Goal: Check status

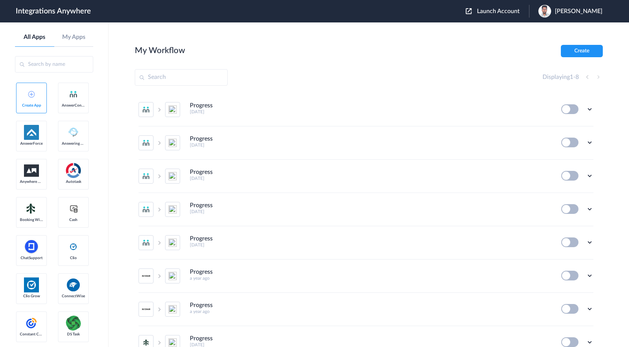
click at [519, 14] on span "Launch Account" at bounding box center [498, 11] width 43 height 6
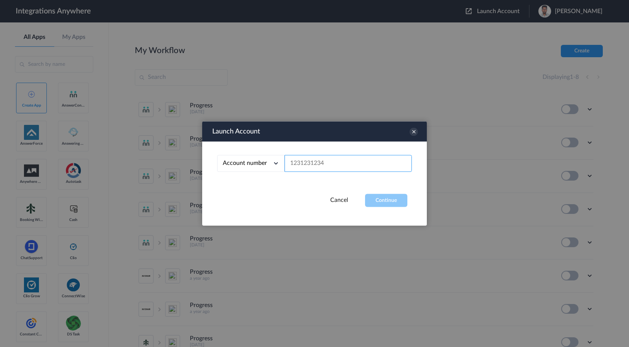
click at [346, 164] on input "text" at bounding box center [347, 163] width 127 height 17
click at [376, 167] on input "text" at bounding box center [347, 163] width 127 height 17
paste input "7014094026"
type input "7014094026"
click at [384, 204] on button "Continue" at bounding box center [386, 200] width 42 height 13
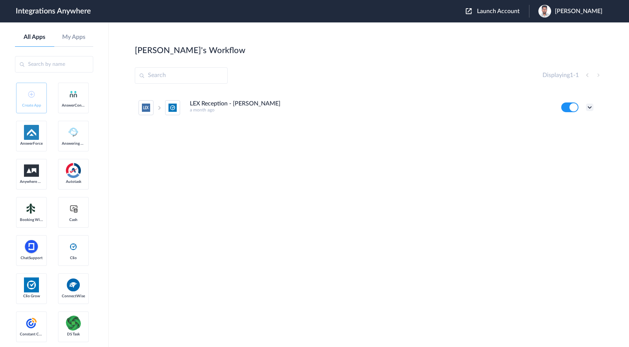
click at [589, 109] on icon at bounding box center [589, 107] width 7 height 7
click at [485, 175] on div "LEX Reception - Clio Grow a month ago Edit Task history Delete" at bounding box center [369, 147] width 468 height 112
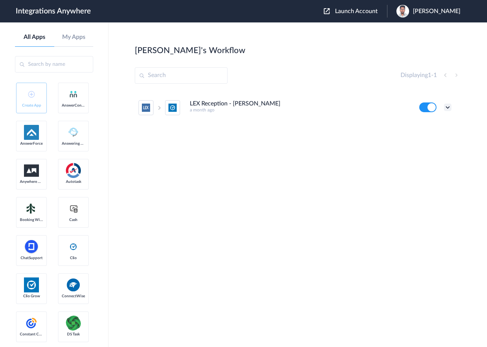
click at [448, 109] on icon at bounding box center [447, 107] width 7 height 7
click at [442, 137] on link "Task history" at bounding box center [426, 138] width 36 height 5
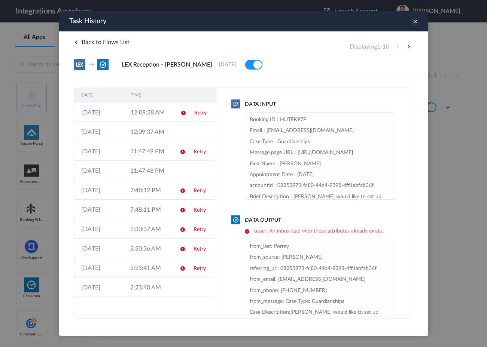
click at [415, 23] on icon at bounding box center [414, 22] width 8 height 8
